Goal: Information Seeking & Learning: Learn about a topic

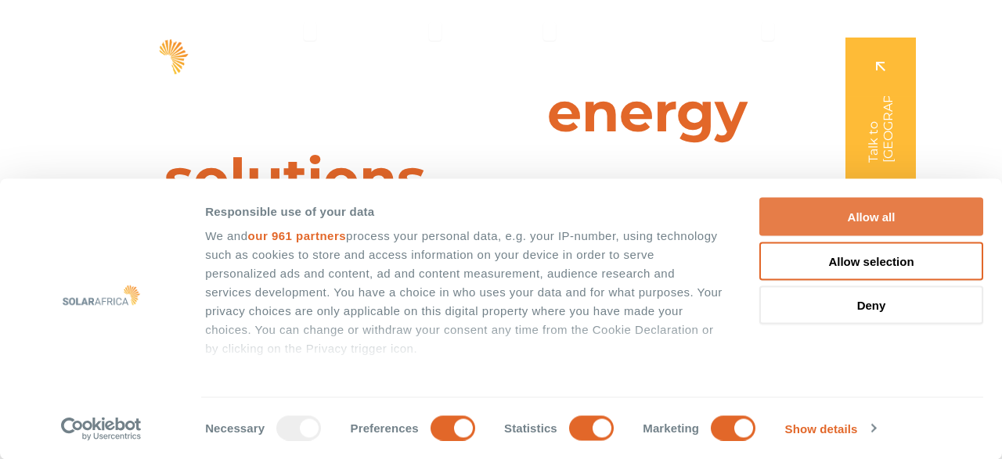
click at [896, 214] on button "Allow all" at bounding box center [871, 217] width 224 height 38
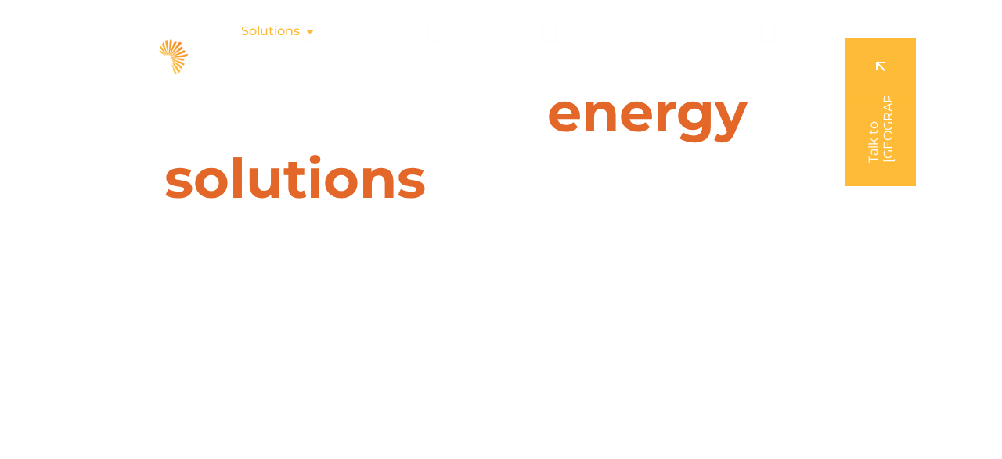
click at [304, 28] on div "Solutions Close Solutions Open Solutions" at bounding box center [279, 31] width 100 height 31
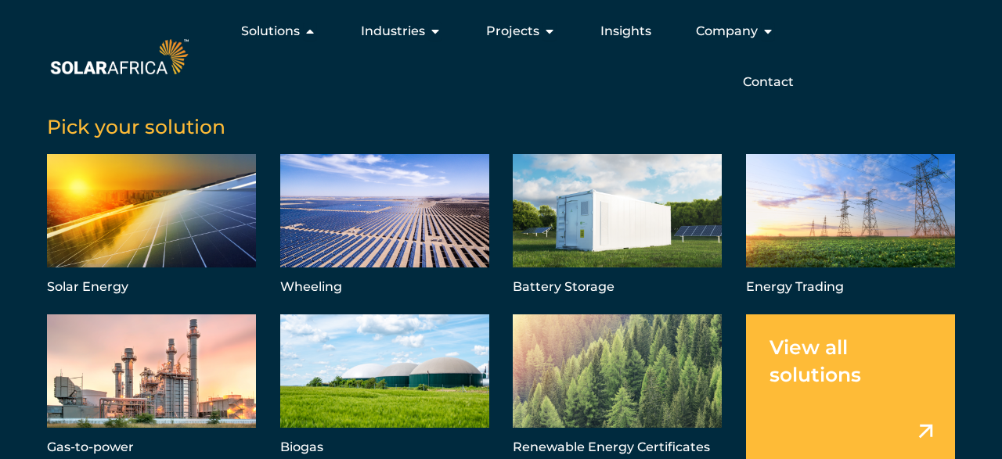
scroll to position [81, 0]
click at [405, 32] on span "Industries" at bounding box center [393, 31] width 64 height 19
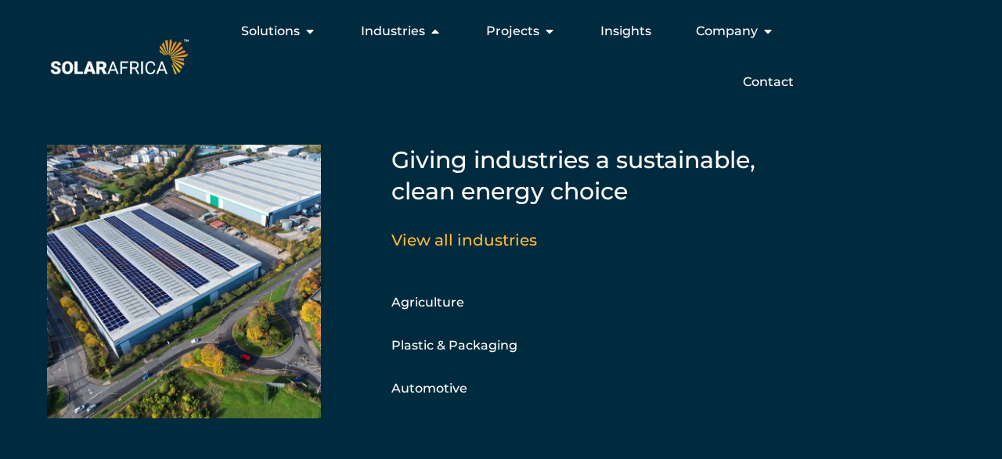
scroll to position [0, 0]
click at [503, 24] on span "Projects" at bounding box center [512, 31] width 53 height 19
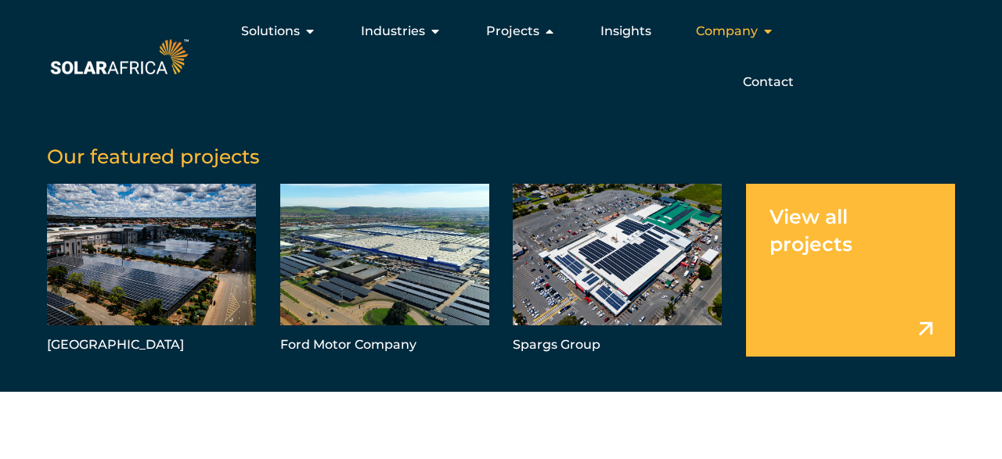
click at [752, 33] on span "Company" at bounding box center [727, 31] width 62 height 19
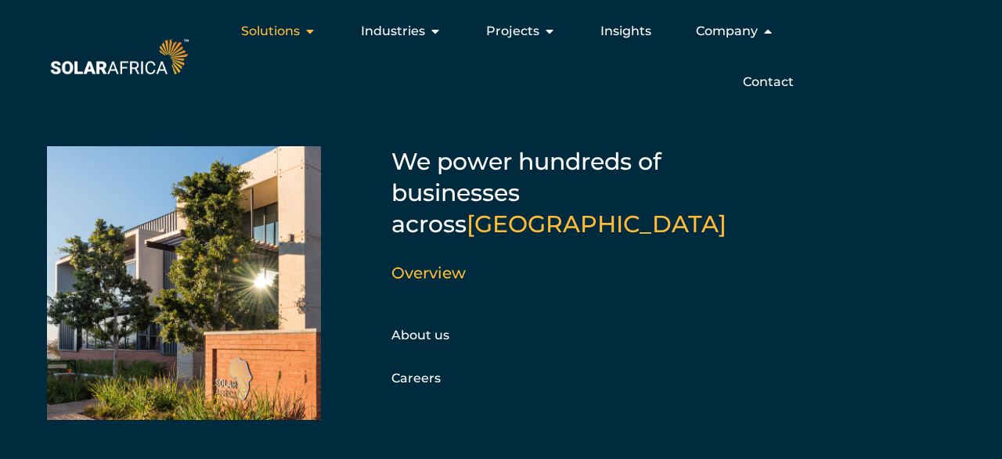
click at [314, 34] on icon "Menu" at bounding box center [310, 31] width 13 height 13
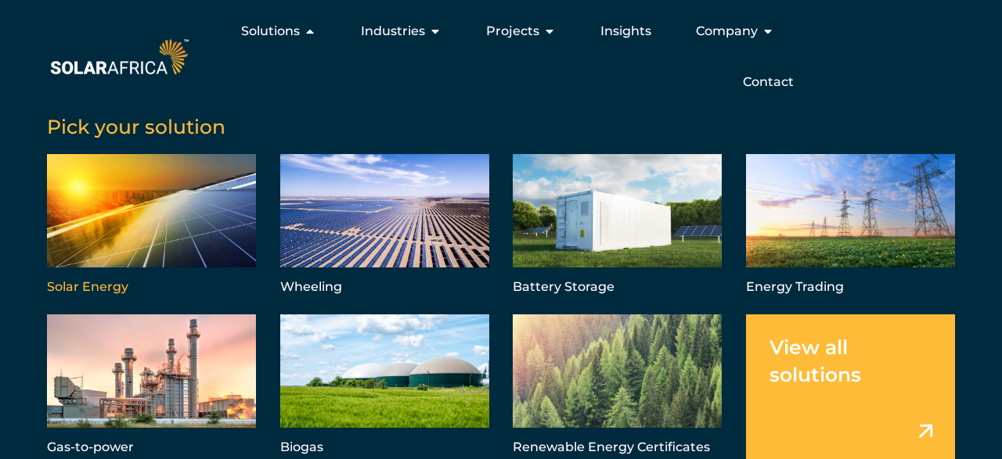
click at [88, 267] on link "Menu" at bounding box center [151, 226] width 209 height 145
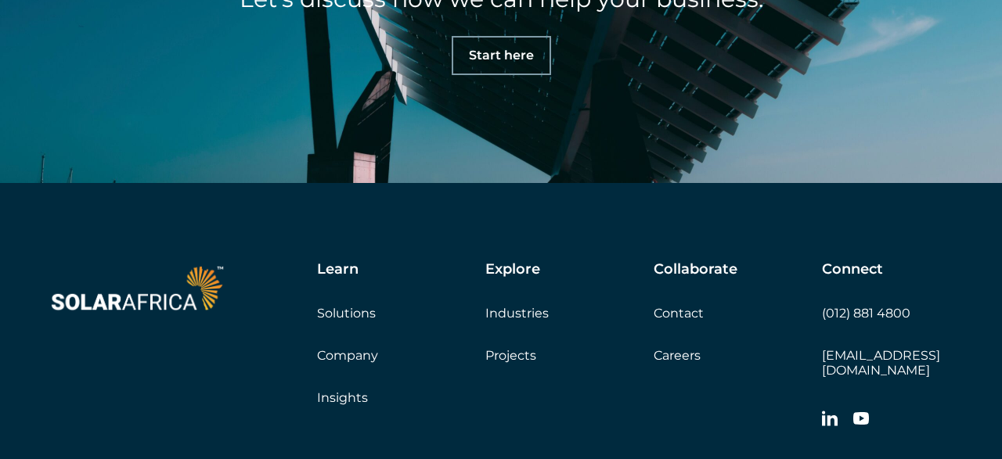
scroll to position [7333, 0]
